Goal: Task Accomplishment & Management: Use online tool/utility

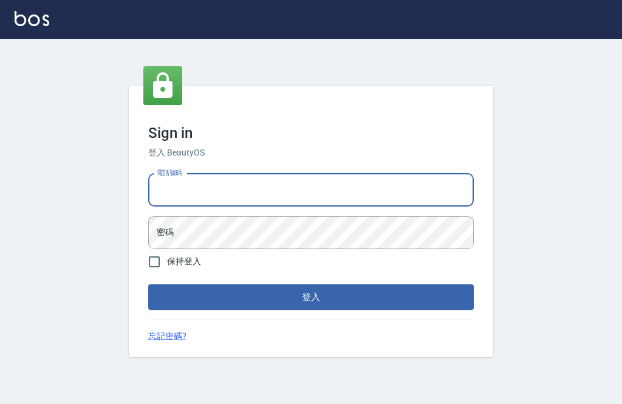
scroll to position [61, 0]
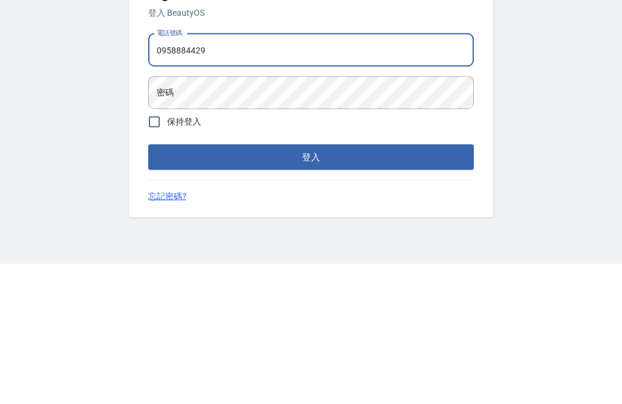
type input "0958884429"
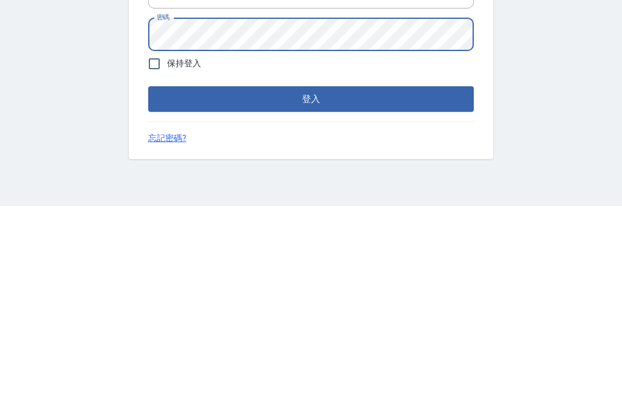
click at [393, 284] on button "登入" at bounding box center [310, 296] width 325 height 25
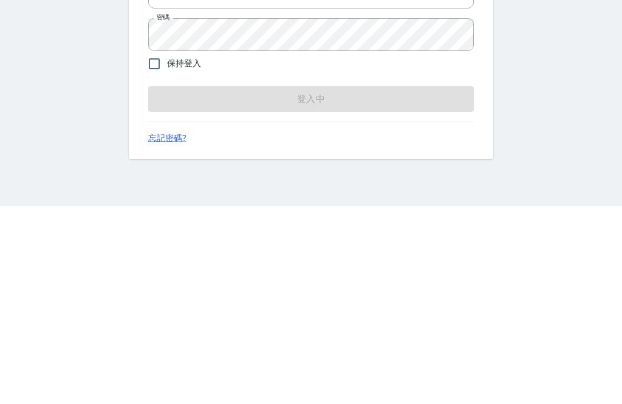
scroll to position [39, 0]
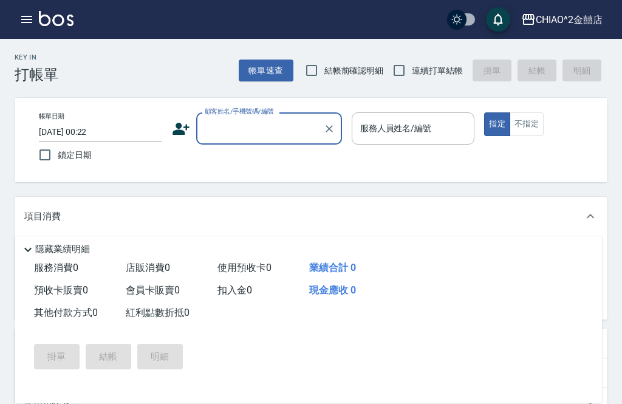
click at [119, 134] on input "[DATE] 00:22" at bounding box center [100, 132] width 123 height 20
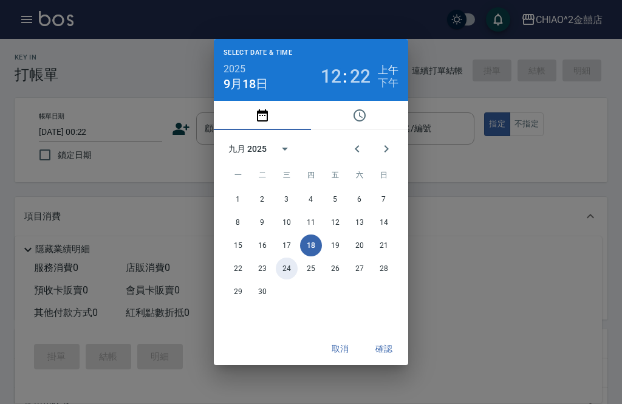
click at [282, 278] on button "24" at bounding box center [287, 268] width 22 height 22
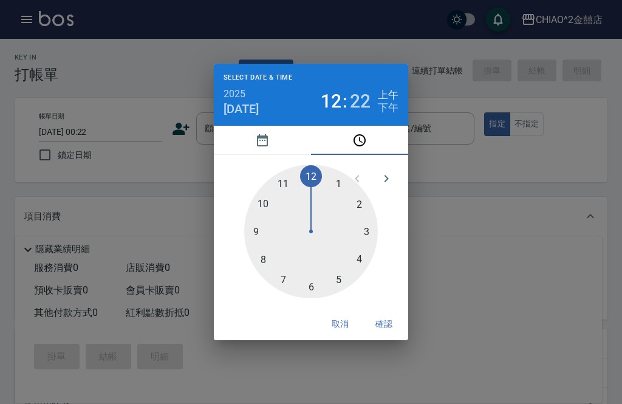
click at [275, 182] on div at bounding box center [311, 232] width 134 height 134
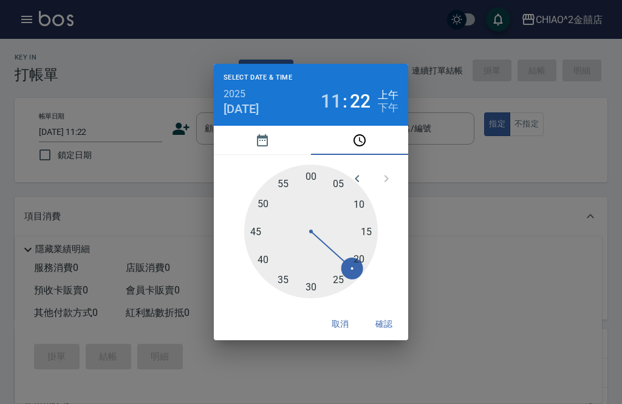
click at [274, 179] on div at bounding box center [311, 232] width 134 height 134
click at [259, 175] on div at bounding box center [311, 232] width 134 height 134
click at [338, 366] on div "Select date & time 2025 [DATE] 11 : 53 上午 下午 05 10 15 20 25 30 35 40 45 50 55 0…" at bounding box center [311, 202] width 622 height 404
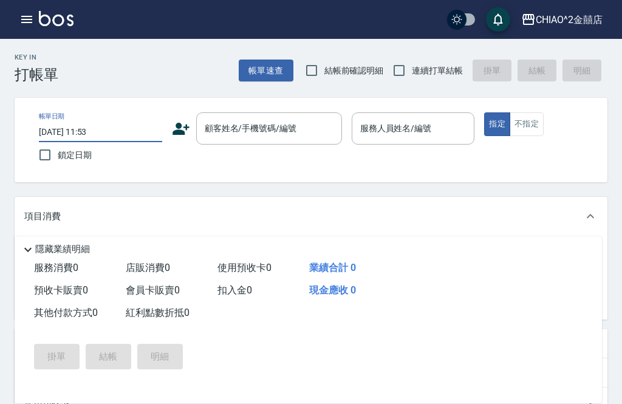
click at [99, 135] on input "[DATE] 11:53" at bounding box center [100, 132] width 123 height 20
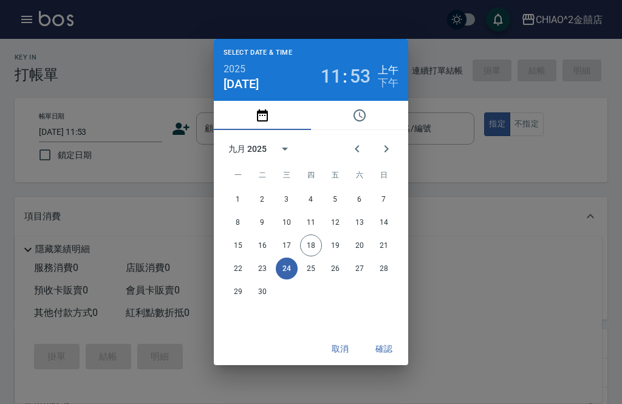
click at [288, 277] on button "24" at bounding box center [287, 268] width 22 height 22
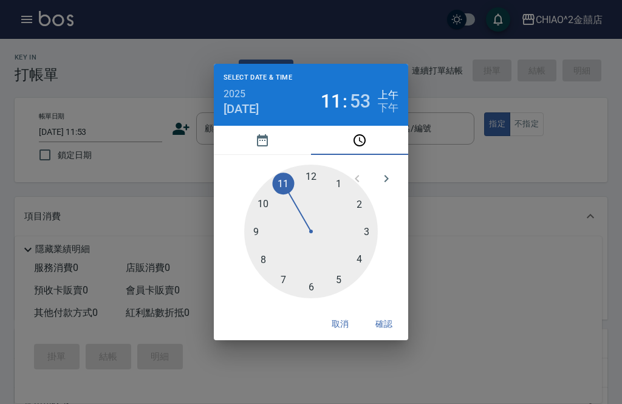
click at [284, 179] on div at bounding box center [311, 232] width 134 height 134
click at [276, 182] on div at bounding box center [311, 232] width 134 height 134
click at [266, 143] on icon "pick date" at bounding box center [262, 140] width 15 height 15
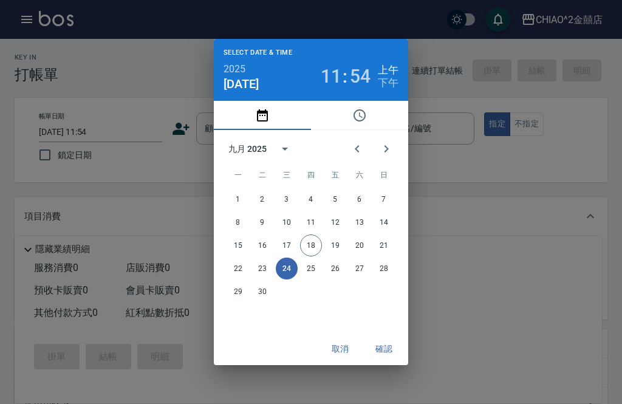
click at [261, 135] on div "九月 2025" at bounding box center [263, 148] width 71 height 29
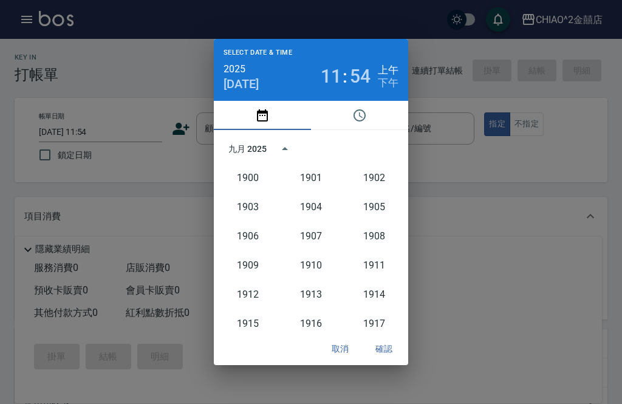
scroll to position [1124, 0]
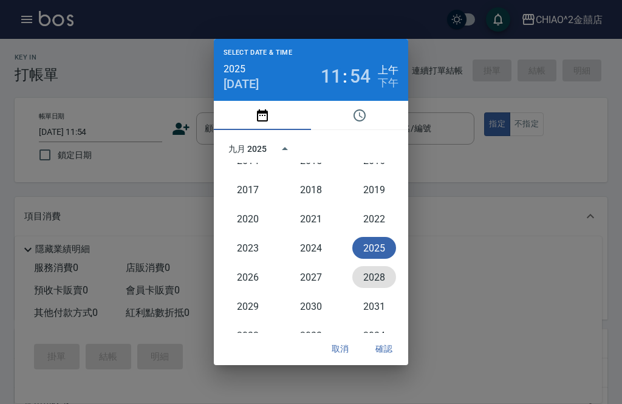
click at [381, 287] on button "2028" at bounding box center [374, 277] width 44 height 22
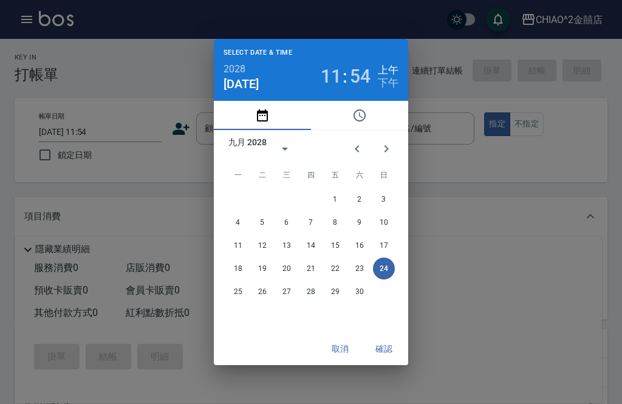
type input "[DATE] 11:54"
click at [333, 394] on div "Select date & time 2028 [DATE] 11 : 54 上午 下午 九月 2028 一 二 三 四 五 六 日 1 2 3 4 5 6 …" at bounding box center [311, 202] width 622 height 404
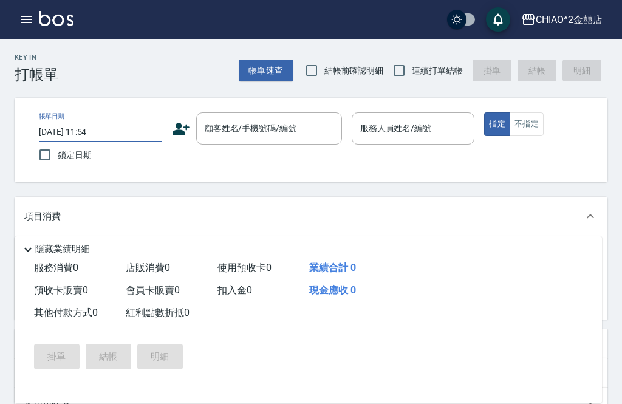
click at [468, 250] on div "隱藏業績明細" at bounding box center [311, 249] width 581 height 15
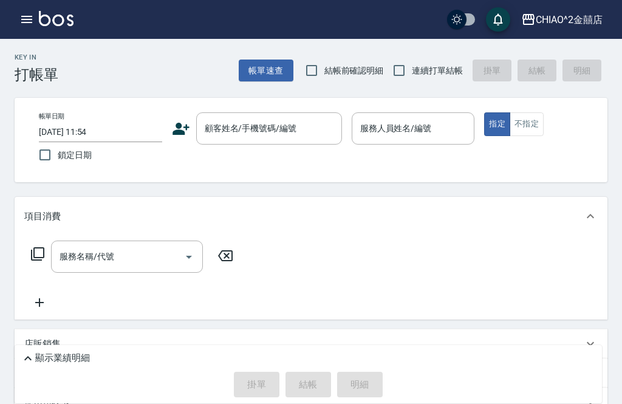
click at [130, 131] on input "[DATE] 11:54" at bounding box center [100, 132] width 123 height 20
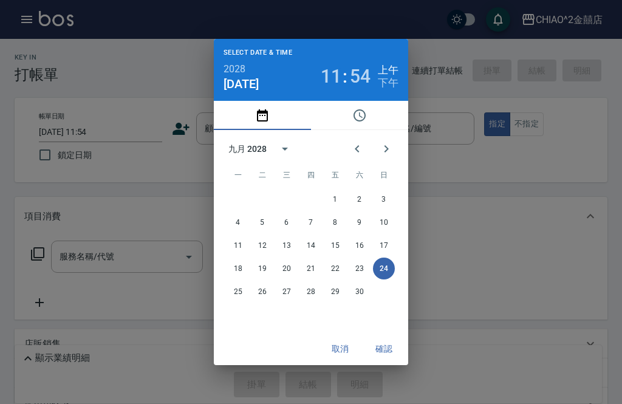
click at [245, 104] on button "pick date" at bounding box center [262, 115] width 97 height 29
click at [257, 102] on button "pick date" at bounding box center [262, 115] width 97 height 29
click at [278, 186] on span "三" at bounding box center [287, 175] width 22 height 24
click at [280, 183] on span "三" at bounding box center [287, 175] width 22 height 24
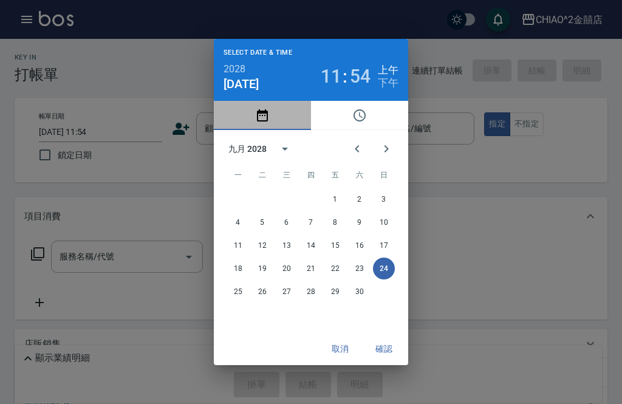
click at [243, 112] on button "pick date" at bounding box center [262, 115] width 97 height 29
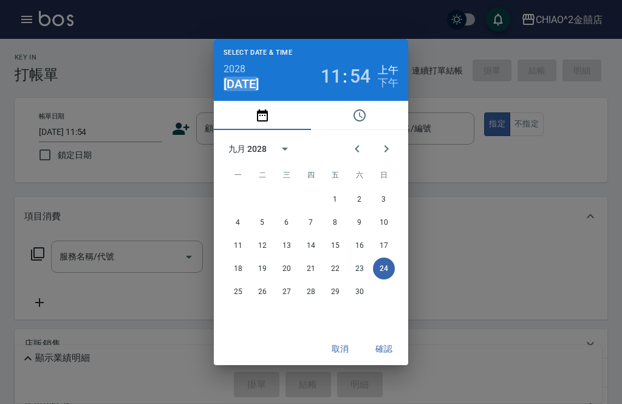
click at [250, 84] on span "[DATE]" at bounding box center [240, 83] width 35 height 15
click at [245, 84] on span "[DATE]" at bounding box center [240, 83] width 35 height 15
click at [247, 101] on button "pick date" at bounding box center [262, 115] width 97 height 29
click at [515, 136] on div "Select date & time 2028 [DATE] 11 : 54 上午 下午 九月 2028 一 二 三 四 五 六 日 1 2 3 4 5 6 …" at bounding box center [311, 202] width 622 height 404
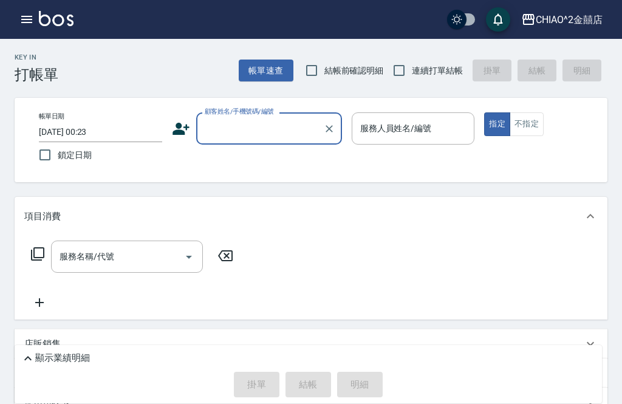
click at [117, 124] on input "[DATE] 00:23" at bounding box center [100, 132] width 123 height 20
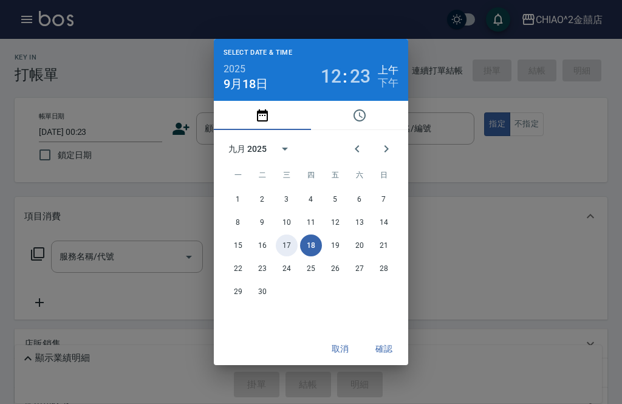
click at [290, 243] on button "17" at bounding box center [287, 245] width 22 height 22
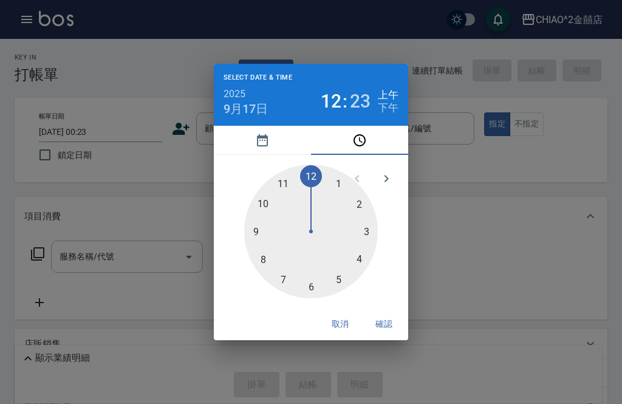
type input "2025/09/17 00:23"
click at [391, 322] on button "確認" at bounding box center [383, 324] width 39 height 22
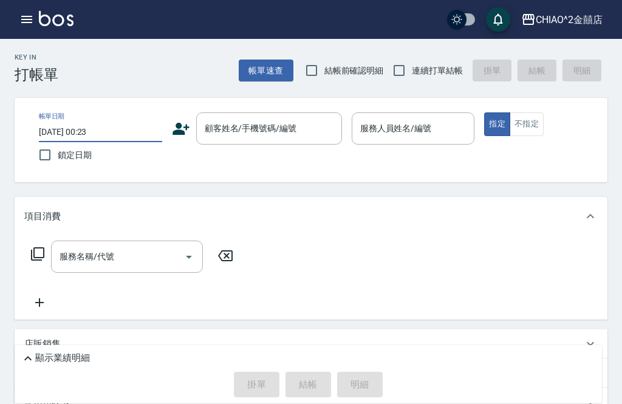
click at [88, 159] on span "鎖定日期" at bounding box center [75, 155] width 34 height 13
click at [58, 159] on input "鎖定日期" at bounding box center [44, 154] width 25 height 25
checkbox input "true"
click at [290, 126] on div "顧客姓名/手機號碼/編號 顧客姓名/手機號碼/編號" at bounding box center [269, 128] width 146 height 32
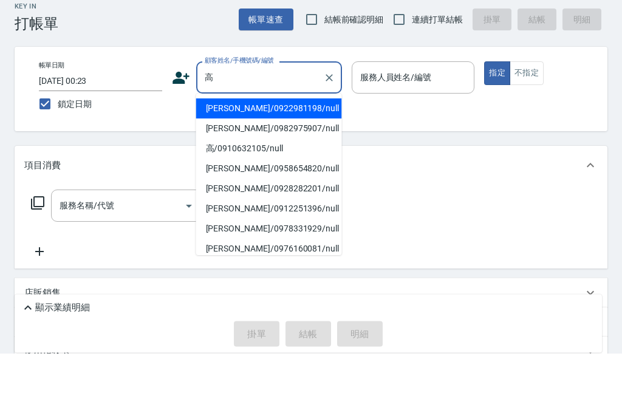
click at [275, 149] on li "高幃丞/0922981198/null" at bounding box center [269, 159] width 146 height 20
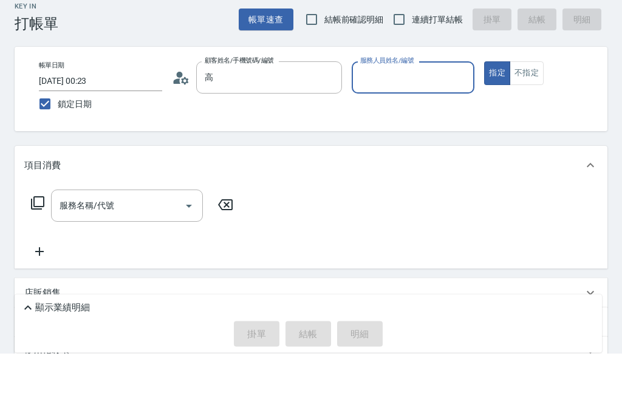
type input "高幃丞/0922981198/null"
click at [415, 118] on input "服務人員姓名/編號" at bounding box center [413, 128] width 112 height 21
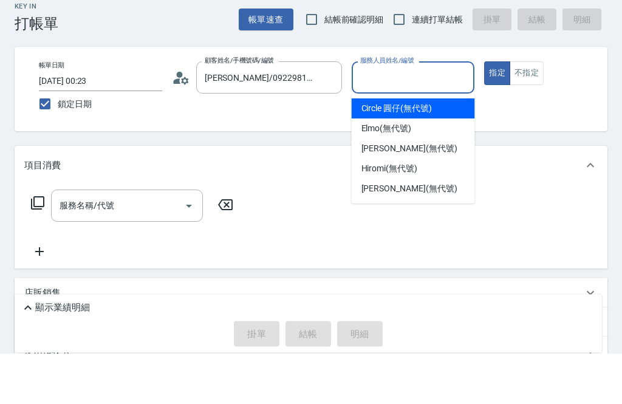
click at [411, 153] on span "Circle 圓仔 (無代號)" at bounding box center [396, 159] width 70 height 13
type input "Circle 圓仔(無代號)"
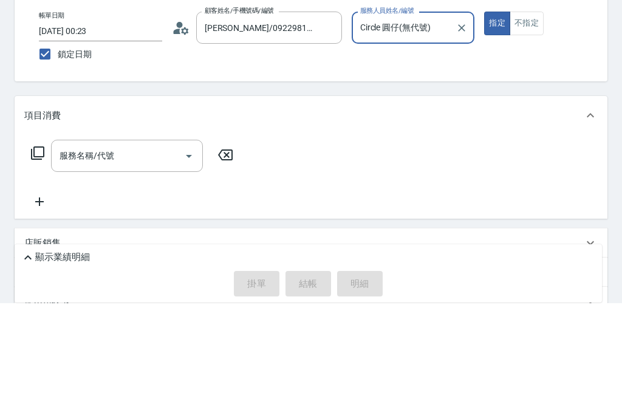
click at [177, 246] on input "服務名稱/代號" at bounding box center [117, 256] width 123 height 21
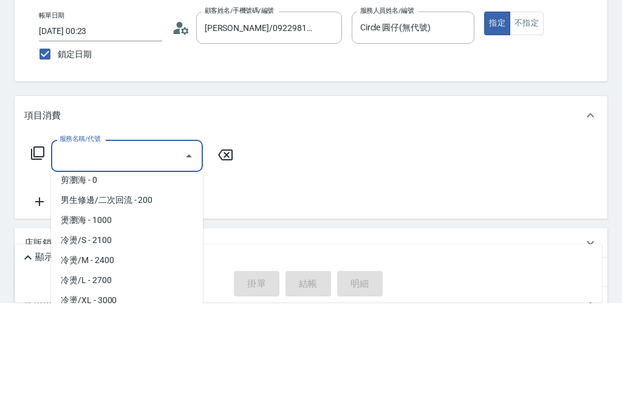
scroll to position [173, 0]
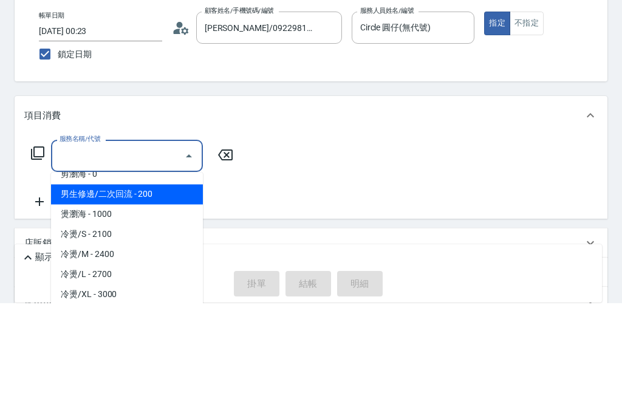
click at [159, 285] on span "男生修邊/二次回流 - 200" at bounding box center [127, 295] width 152 height 20
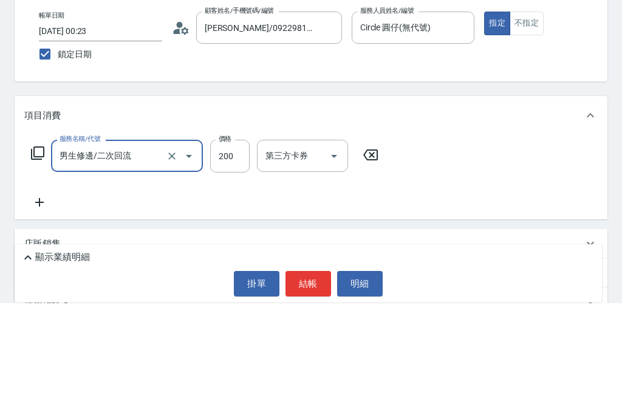
type input "男生修邊/二次回流"
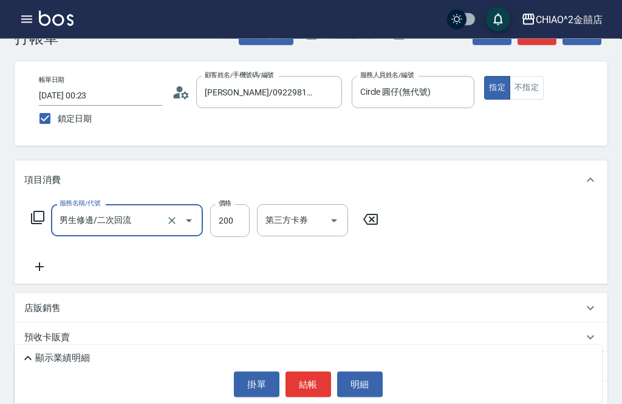
click at [504, 365] on div "顯示業績明細" at bounding box center [311, 358] width 581 height 15
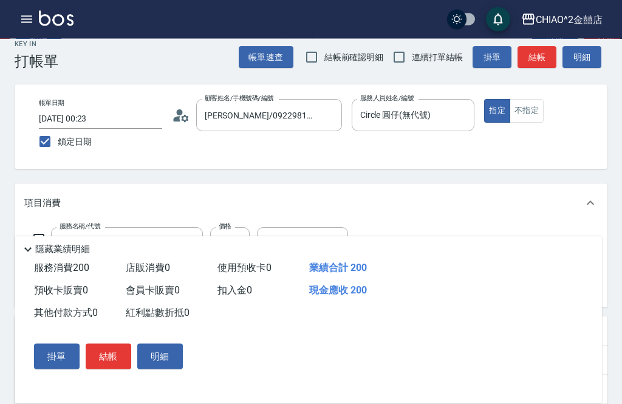
scroll to position [13, 0]
click at [107, 369] on button "結帳" at bounding box center [109, 356] width 46 height 25
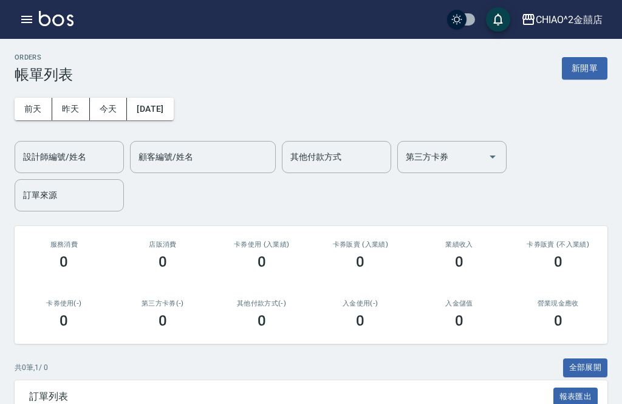
click at [586, 69] on button "新開單" at bounding box center [585, 68] width 46 height 22
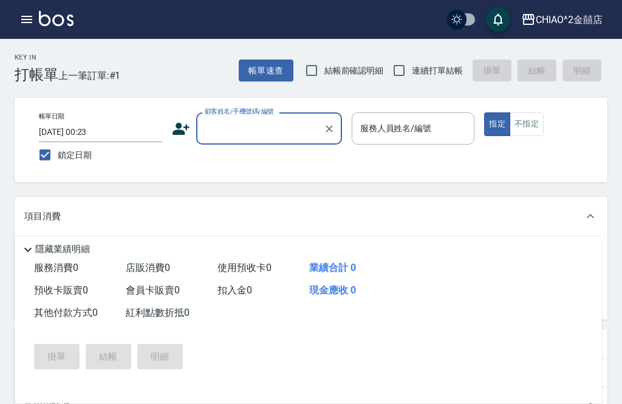
click at [279, 132] on input "顧客姓名/手機號碼/編號" at bounding box center [260, 128] width 117 height 21
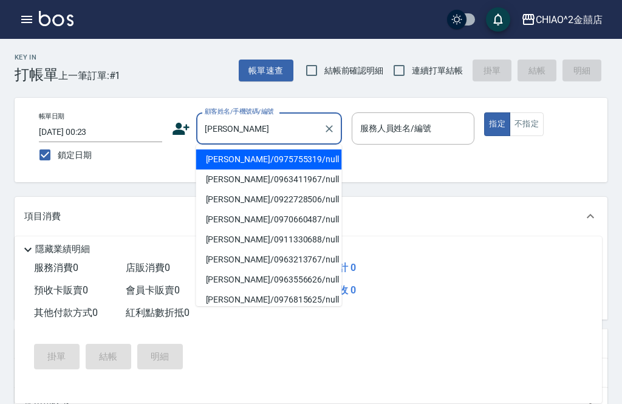
click at [270, 158] on li "楊宛蓉/0975755319/null" at bounding box center [269, 159] width 146 height 20
type input "楊宛蓉/0975755319/null"
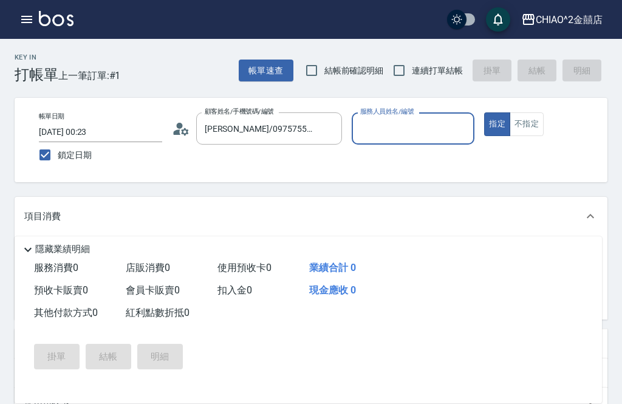
click at [411, 126] on input "服務人員姓名/編號" at bounding box center [413, 128] width 112 height 21
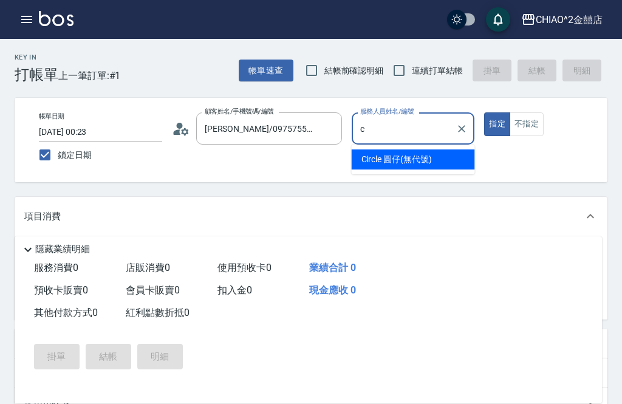
click at [413, 158] on span "Circle 圓仔 (無代號)" at bounding box center [396, 159] width 70 height 13
type input "Circle 圓仔(無代號)"
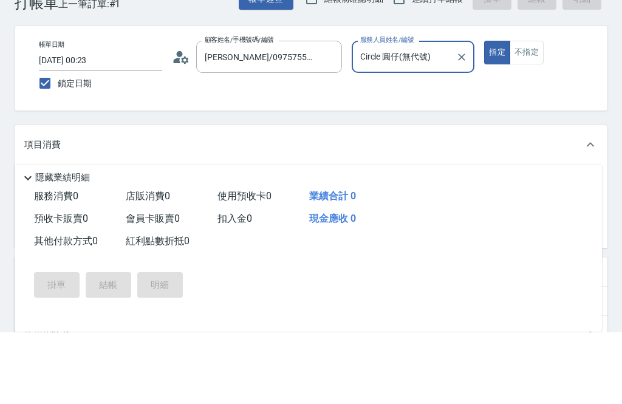
click at [174, 246] on input "服務名稱/代號" at bounding box center [117, 256] width 123 height 21
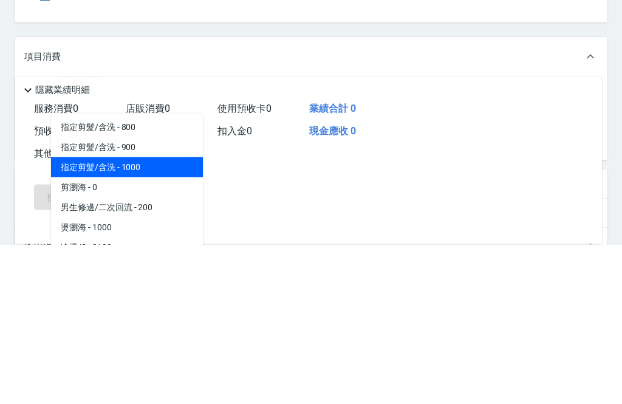
scroll to position [100, 0]
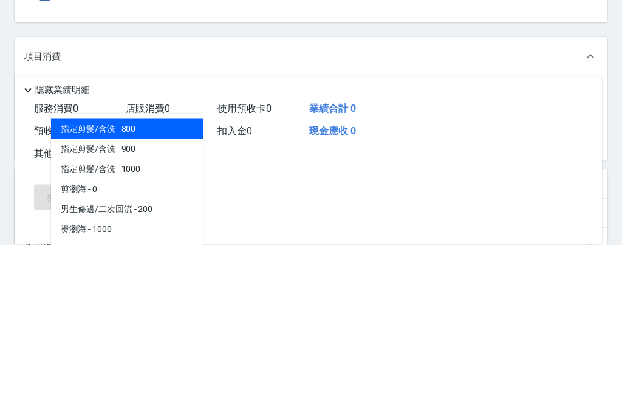
click at [171, 279] on span "指定剪髮/含洗 - 800" at bounding box center [127, 289] width 152 height 20
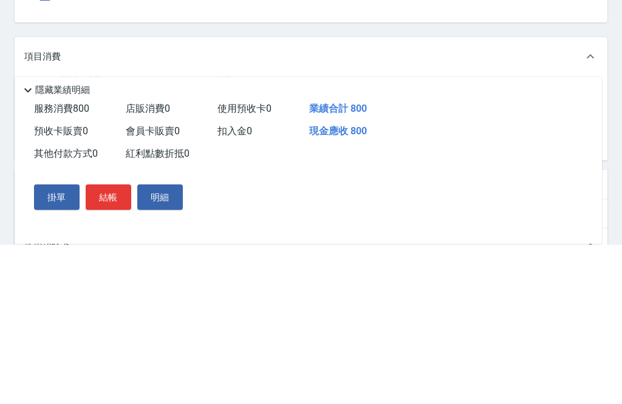
type input "指定剪髮/含洗"
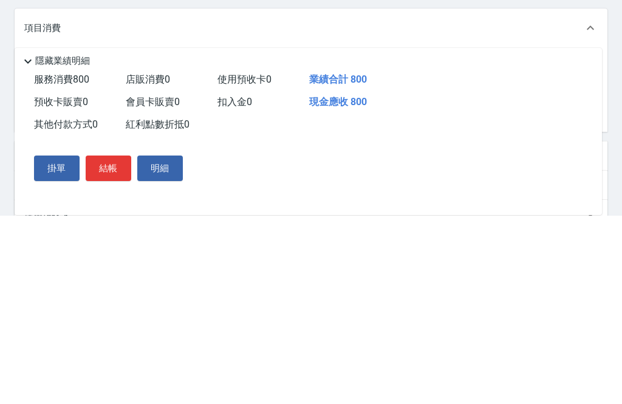
click at [33, 247] on icon at bounding box center [37, 253] width 13 height 13
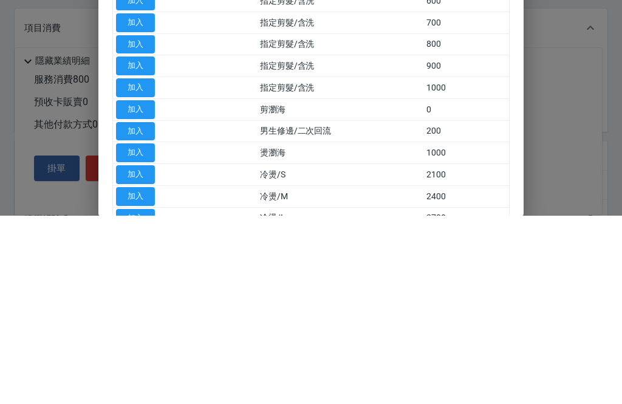
scroll to position [188, 0]
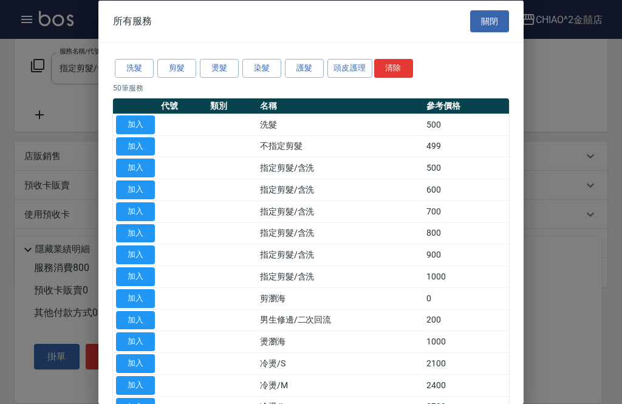
click at [536, 107] on div at bounding box center [311, 202] width 622 height 404
click at [494, 26] on button "關閉" at bounding box center [489, 21] width 39 height 22
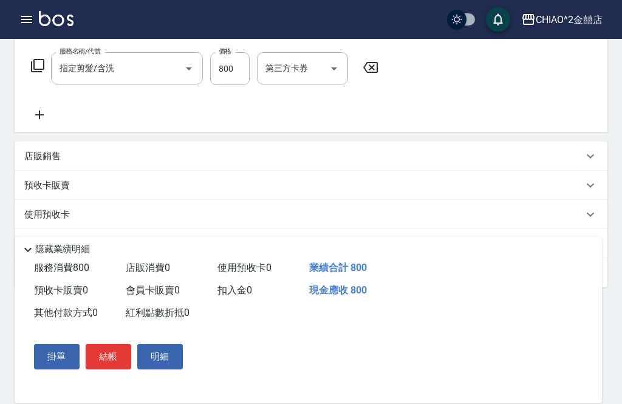
click at [47, 120] on icon at bounding box center [39, 114] width 30 height 15
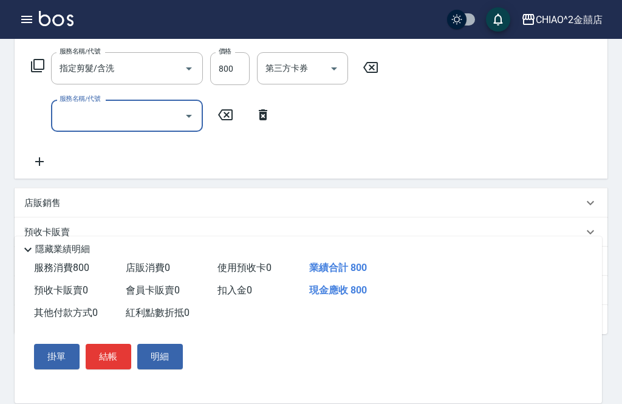
click at [121, 117] on input "服務名稱/代號" at bounding box center [117, 115] width 123 height 21
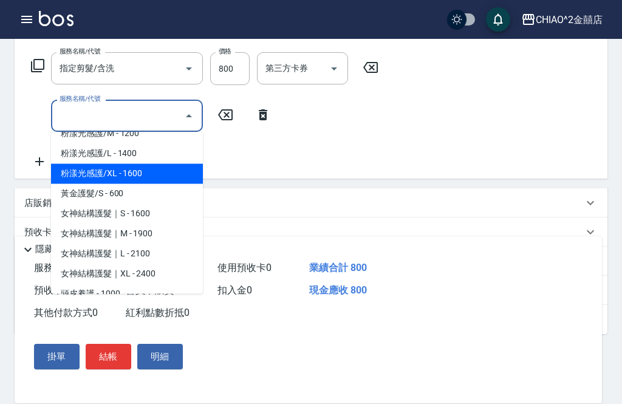
scroll to position [834, 0]
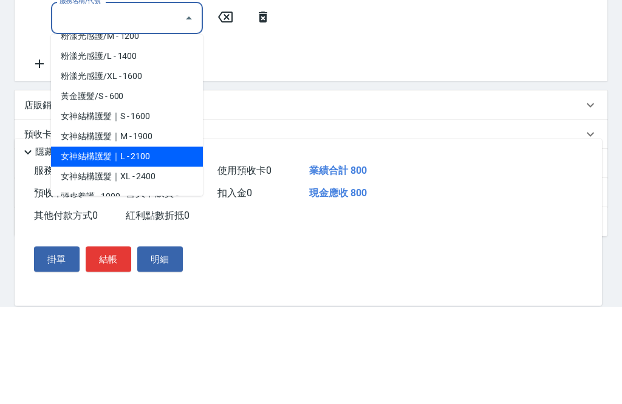
click at [153, 245] on span "女神結構護髮｜L - 2100" at bounding box center [127, 255] width 152 height 20
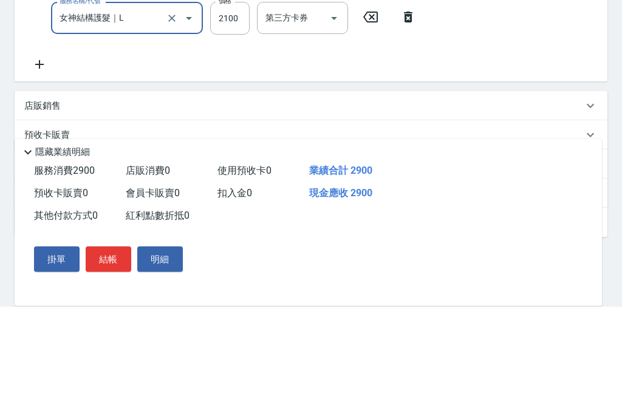
type input "女神結構護髮｜L"
click at [232, 100] on input "2100" at bounding box center [229, 116] width 39 height 33
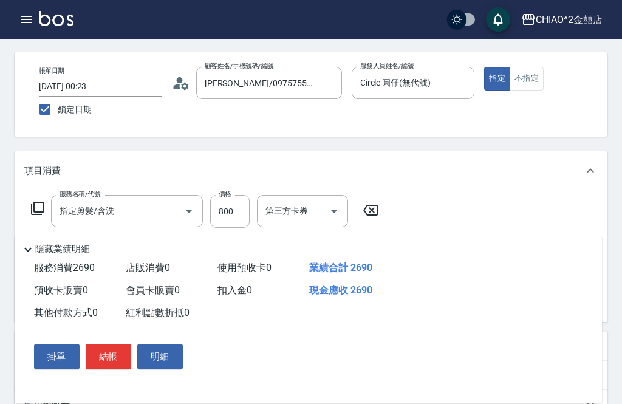
scroll to position [45, 0]
type input "1890"
click at [118, 369] on button "結帳" at bounding box center [109, 356] width 46 height 25
